Goal: Task Accomplishment & Management: Manage account settings

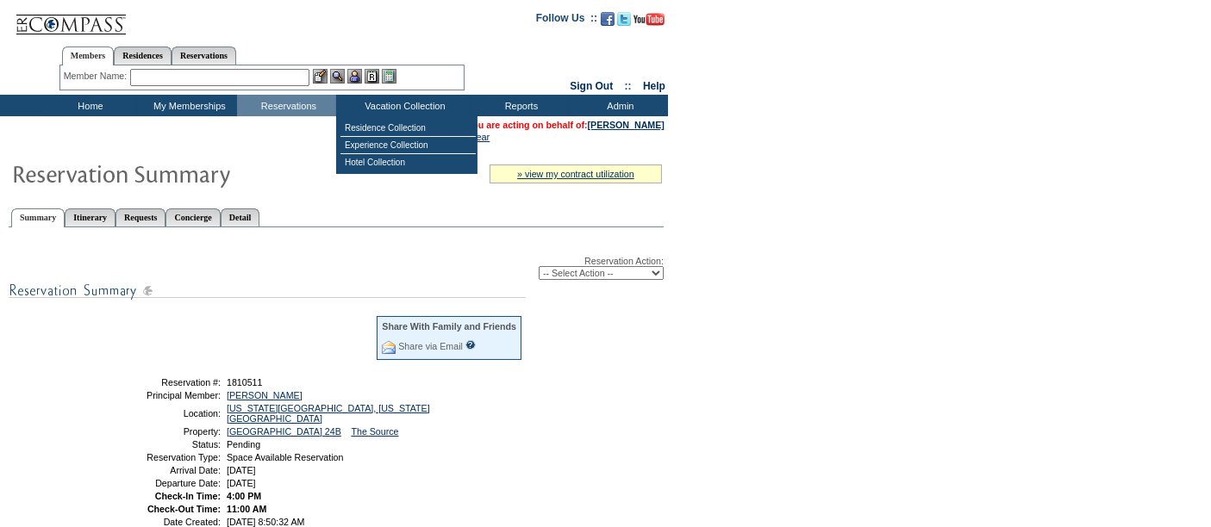
click at [593, 266] on select "-- Select Action -- Modify Reservation Dates Modify Reservation Cost Modify Occ…" at bounding box center [600, 273] width 125 height 14
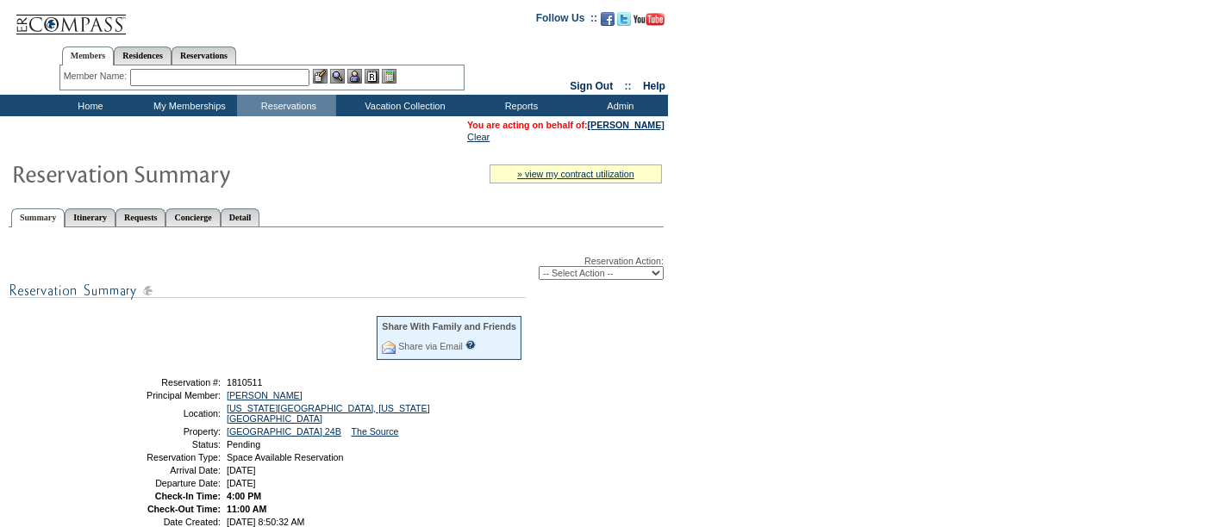
select select "ConfirmRes"
click at [538, 266] on select "-- Select Action -- Modify Reservation Dates Modify Reservation Cost Modify Occ…" at bounding box center [600, 273] width 125 height 14
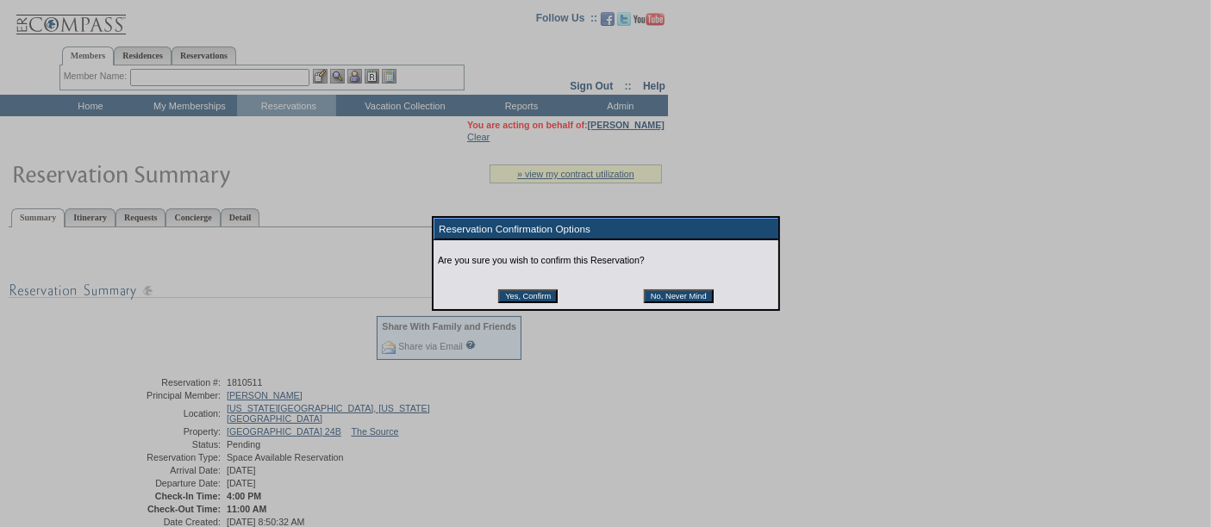
click at [545, 291] on input "Yes, Confirm" at bounding box center [527, 296] width 59 height 14
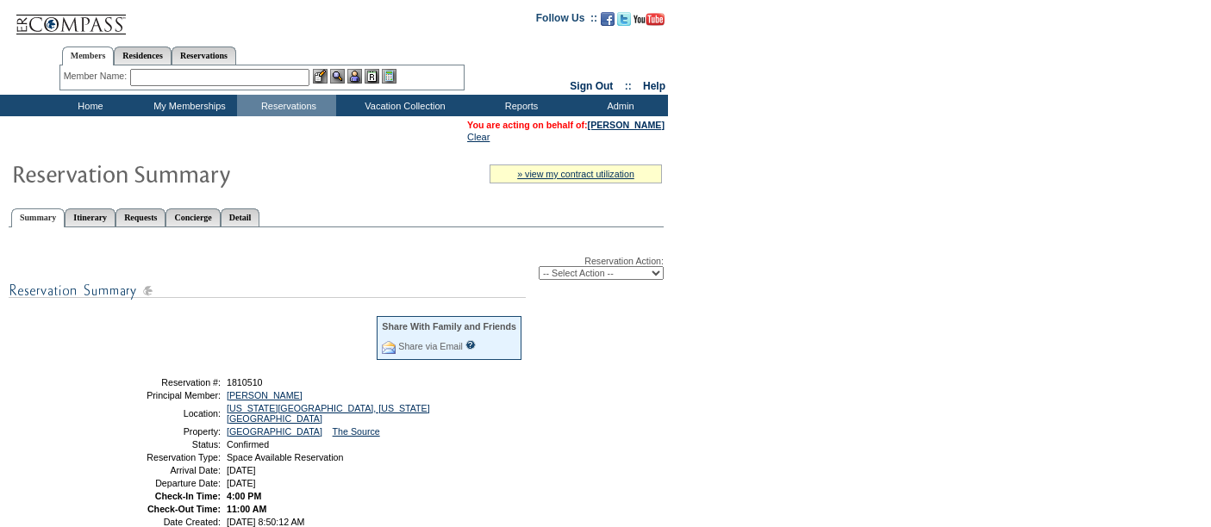
scroll to position [182, 0]
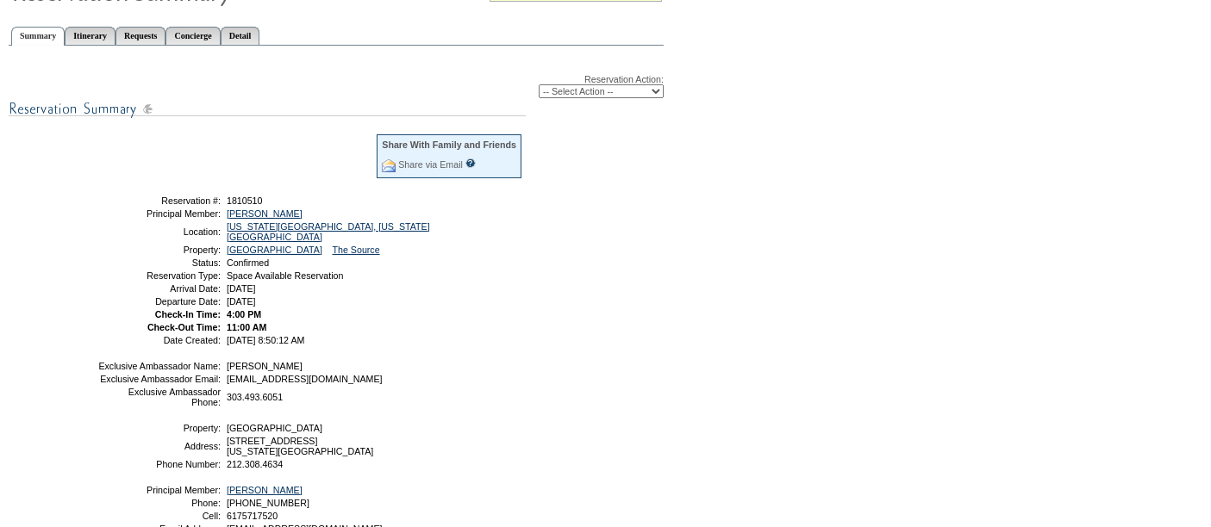
drag, startPoint x: 147, startPoint y: 196, endPoint x: 366, endPoint y: 290, distance: 238.1
click at [366, 290] on tbody "Share With Family and Friends Share via Email Share Reservation Information Ple…" at bounding box center [310, 239] width 426 height 212
copy tbody "Reservation #: 1810510 Principal Member: [PERSON_NAME] Location: [US_STATE][GEO…"
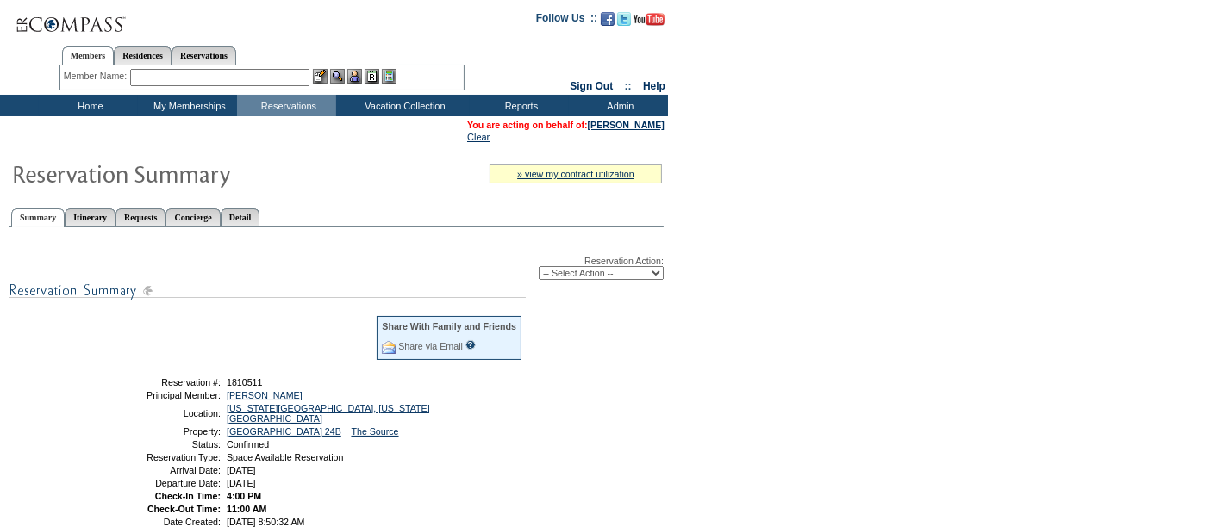
drag, startPoint x: 146, startPoint y: 376, endPoint x: 394, endPoint y: 470, distance: 264.5
click at [394, 470] on tbody "Share With Family and Friends Share via Email Share Reservation Information Ple…" at bounding box center [310, 420] width 426 height 212
copy tbody "Reservation #: 1810511 Principal Member: Abbrecht, Marci Location: New York Cit…"
